Goal: Transaction & Acquisition: Download file/media

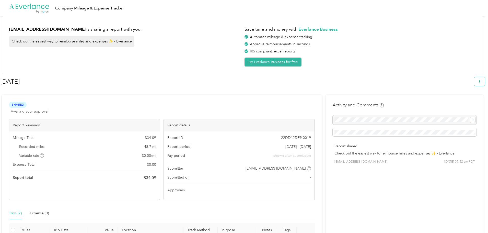
click at [480, 82] on icon "button" at bounding box center [479, 82] width 1 height 4
click at [470, 103] on span "Download" at bounding box center [467, 105] width 17 height 5
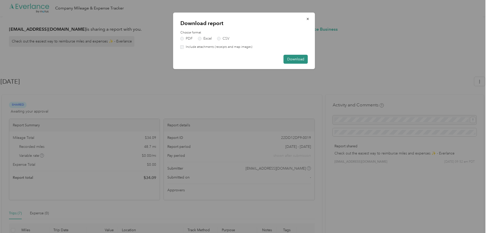
click at [295, 59] on button "Download" at bounding box center [295, 59] width 24 height 9
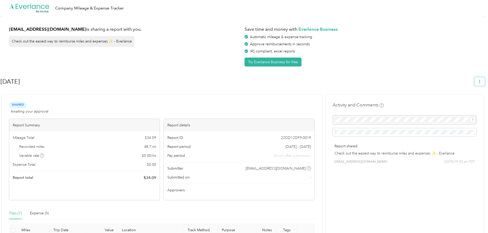
click at [480, 80] on icon "button" at bounding box center [479, 82] width 1 height 4
click at [470, 103] on span "Download" at bounding box center [467, 105] width 17 height 5
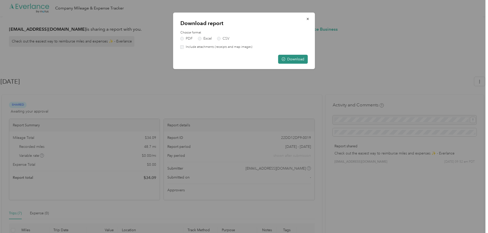
click at [290, 55] on button "Download" at bounding box center [293, 59] width 30 height 9
